Goal: Information Seeking & Learning: Learn about a topic

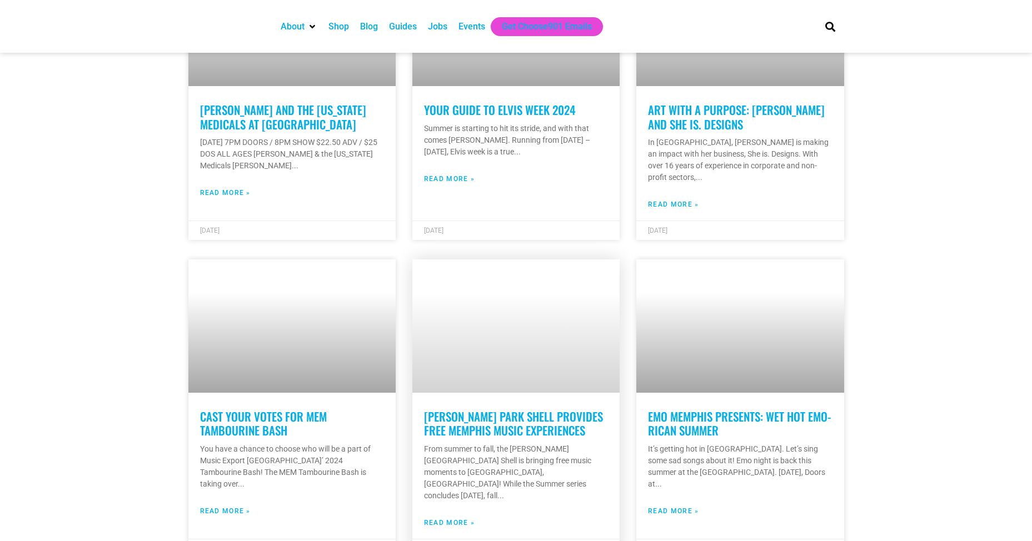
scroll to position [1652, 0]
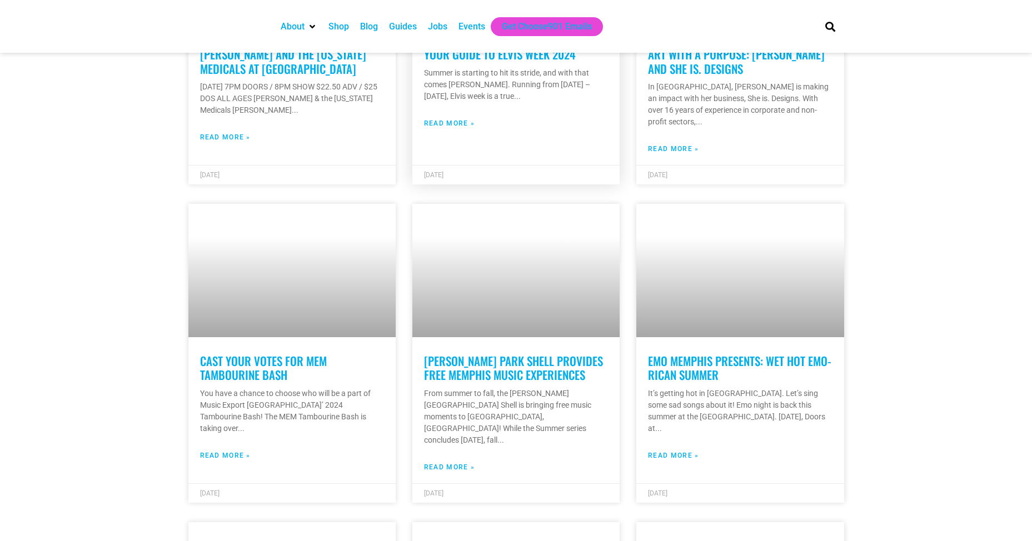
click at [437, 118] on link "Read More »" at bounding box center [449, 123] width 51 height 10
